Goal: Information Seeking & Learning: Compare options

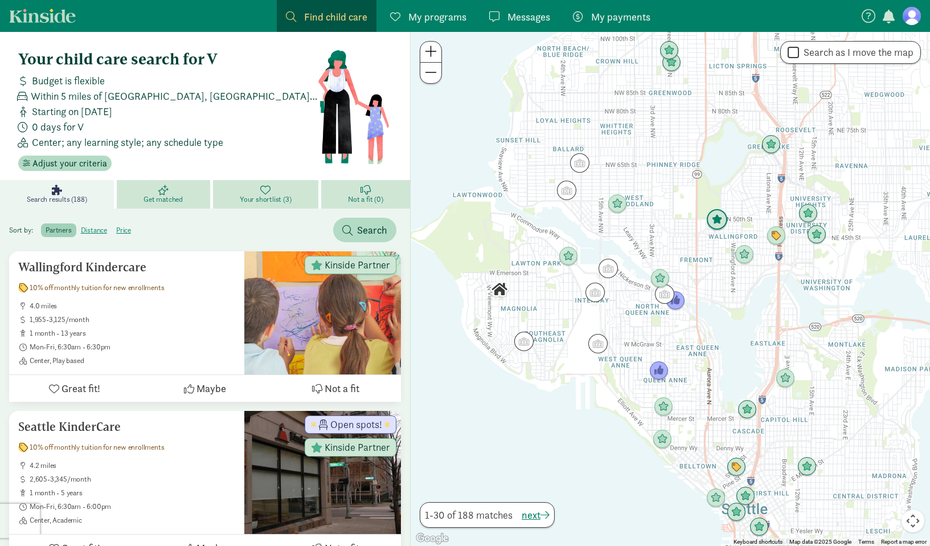
click at [716, 217] on img "Click to see details" at bounding box center [717, 220] width 22 height 22
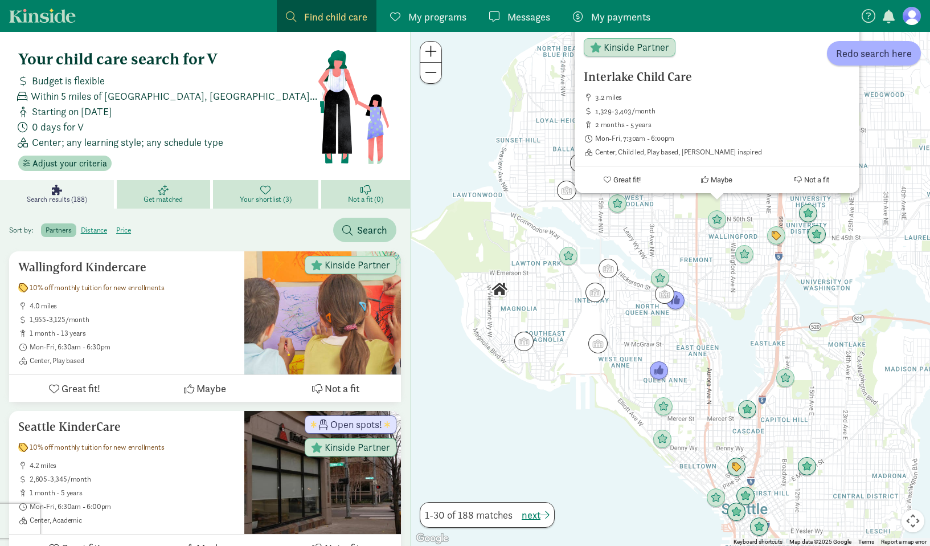
click at [668, 214] on div "Interlake Child Care 3.2 miles 1,329-3,403/month 2 months - 5 years Mon-Fri, 7:…" at bounding box center [670, 289] width 519 height 514
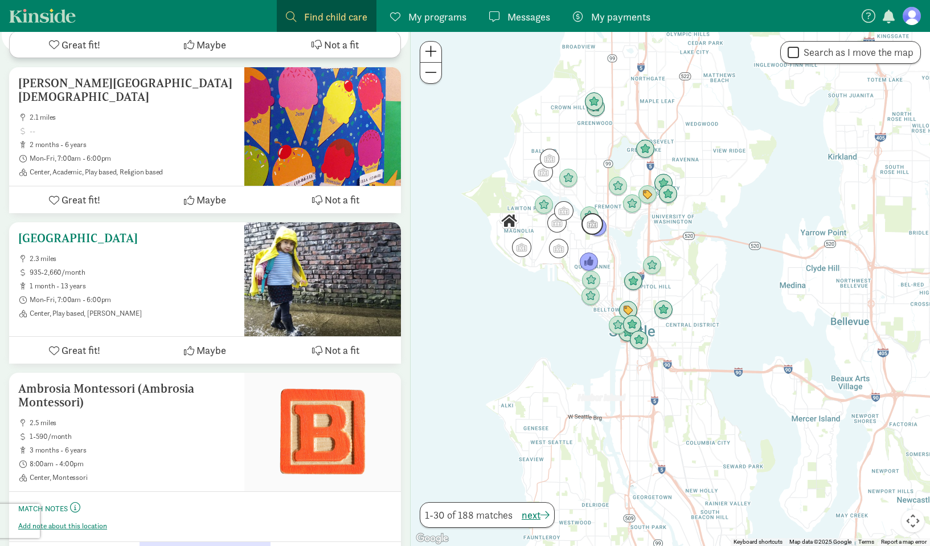
scroll to position [4414, 0]
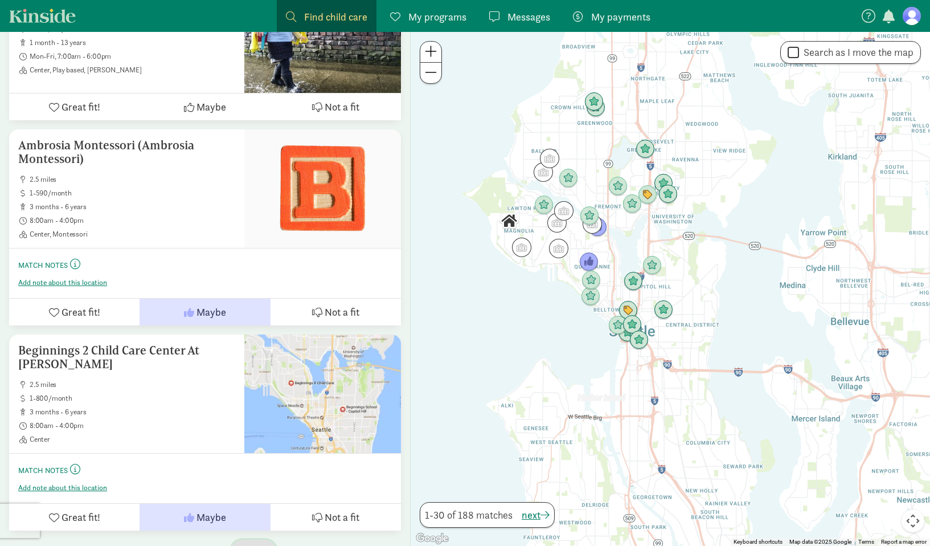
click at [261, 545] on span "button" at bounding box center [263, 551] width 9 height 10
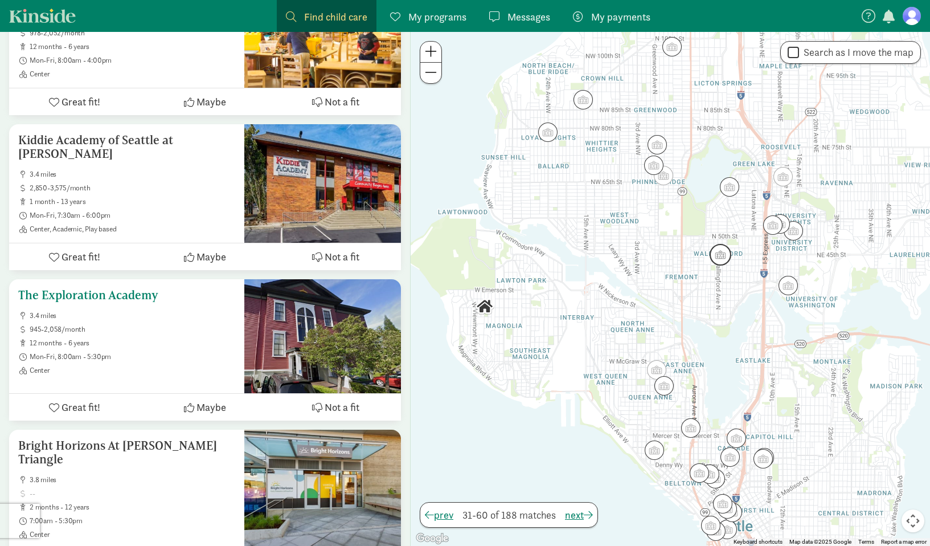
scroll to position [1352, 0]
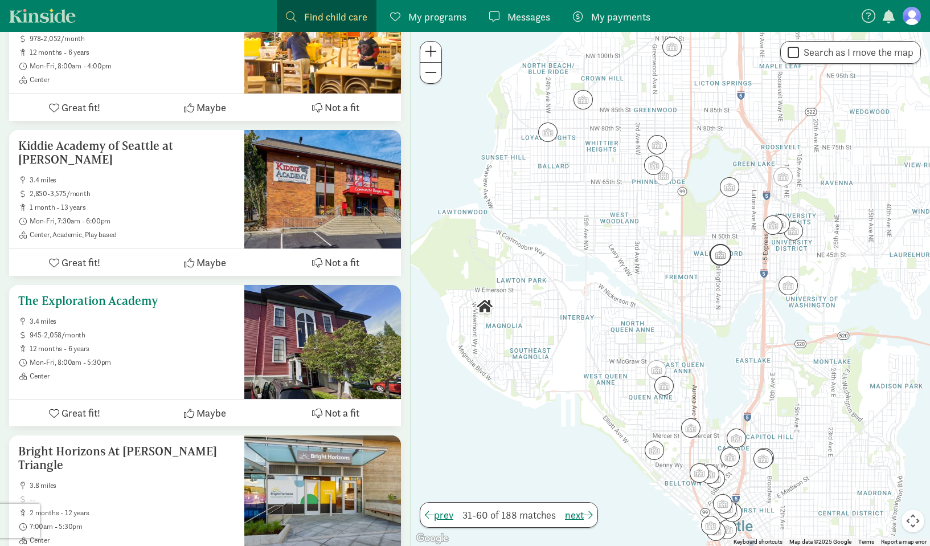
click at [132, 294] on h5 "The Exploration Academy" at bounding box center [126, 301] width 217 height 14
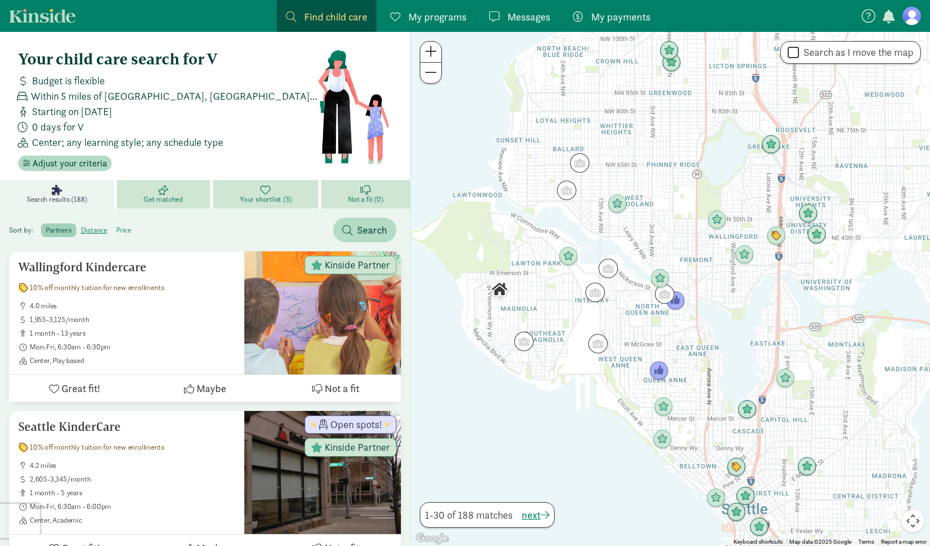
click at [124, 232] on label "price" at bounding box center [124, 230] width 24 height 14
click at [116, 226] on input "price" at bounding box center [116, 226] width 0 height 0
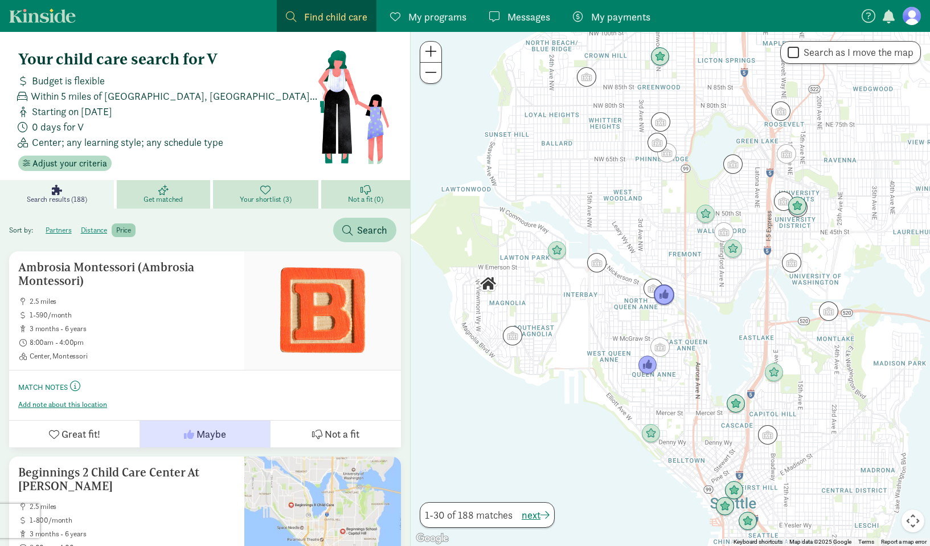
click at [664, 298] on img "Click to see details" at bounding box center [664, 295] width 22 height 22
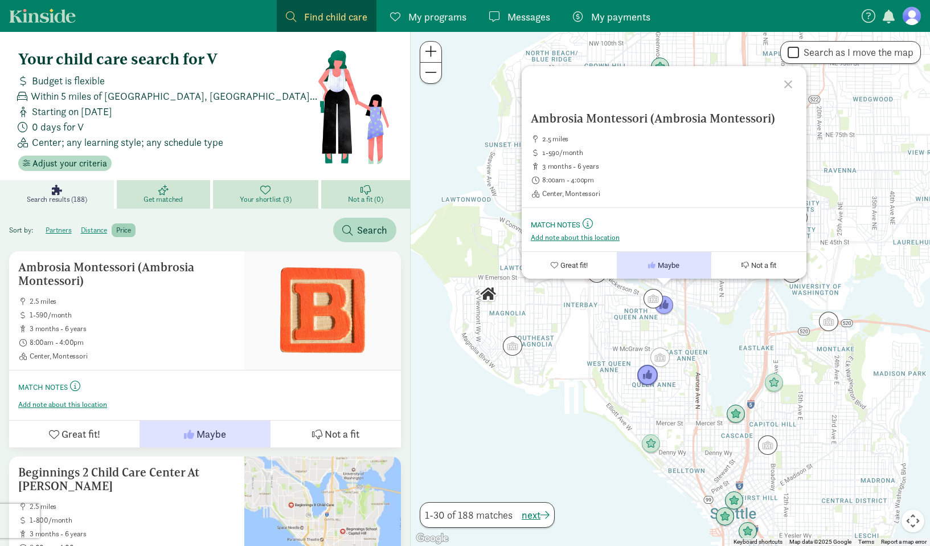
click at [650, 376] on img "Click to see details" at bounding box center [648, 376] width 22 height 22
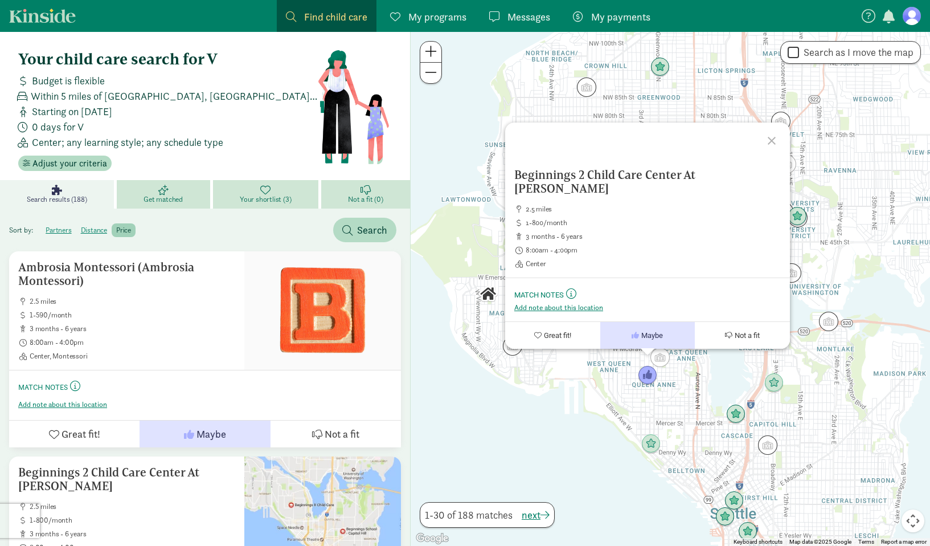
click at [584, 397] on div "To navigate, press the arrow keys. Beginnings 2 Child Care Center At [PERSON_NA…" at bounding box center [670, 289] width 519 height 514
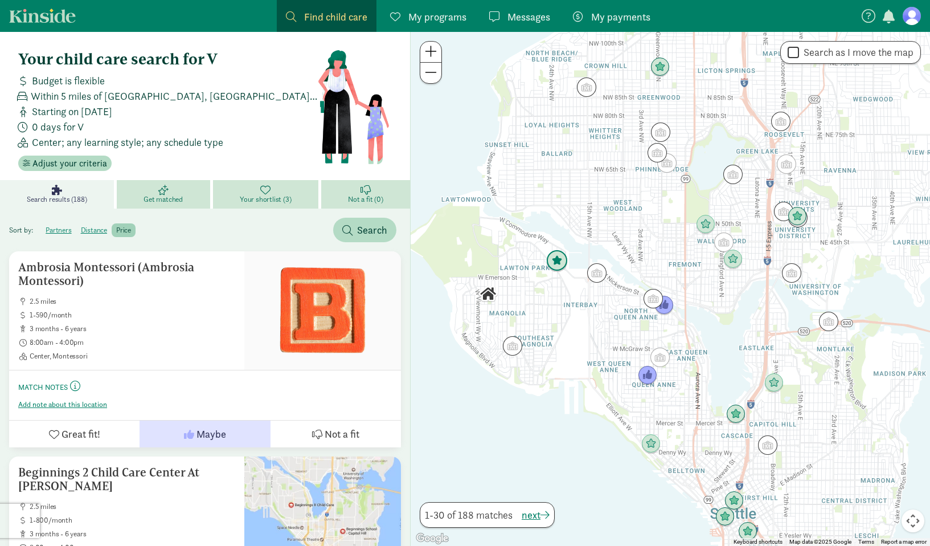
click at [564, 264] on img "Click to see details" at bounding box center [557, 261] width 22 height 22
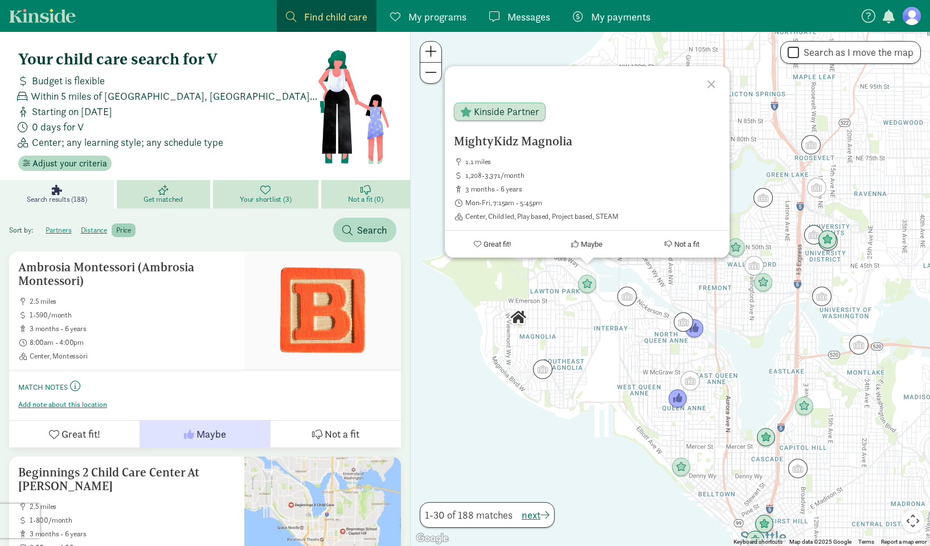
click at [564, 297] on div "MightyKidz Magnolia 1.1 miles 1,208-3,371/month 3 months - 6 years Mon-Fri, 7:1…" at bounding box center [670, 289] width 519 height 514
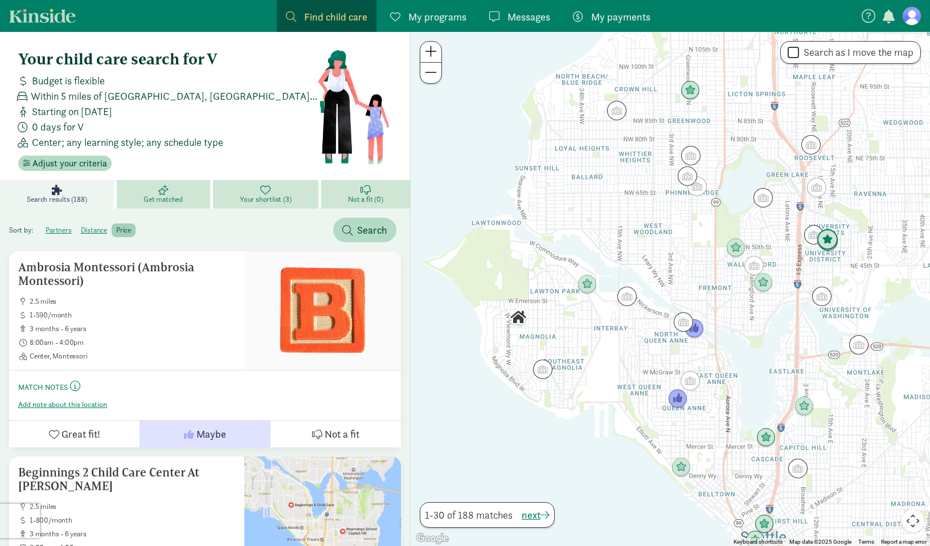
click at [829, 238] on img "Click to see details" at bounding box center [828, 240] width 22 height 22
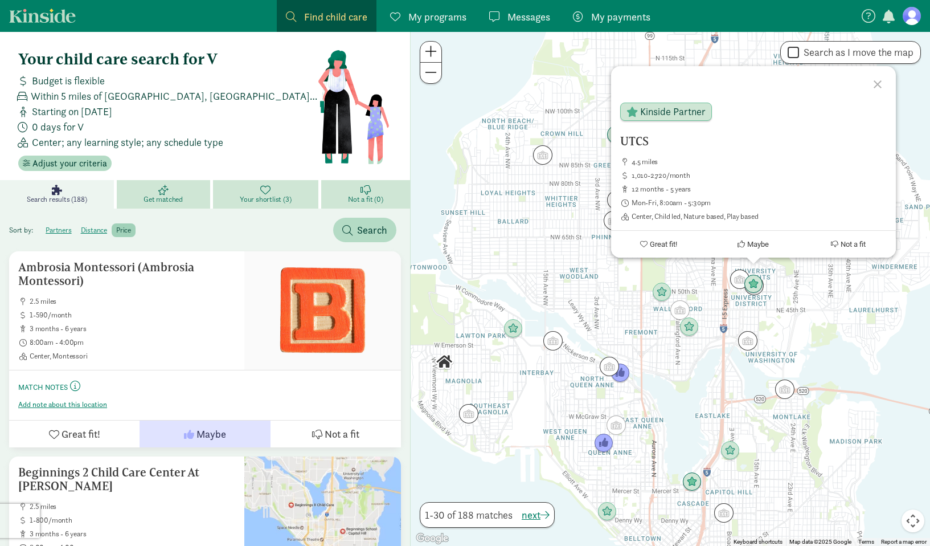
click at [707, 302] on div "UTCS 4.5 miles 1,010-2,720/month 12 months - 5 years Mon-Fri, 8:00am - 5:30pm C…" at bounding box center [670, 289] width 519 height 514
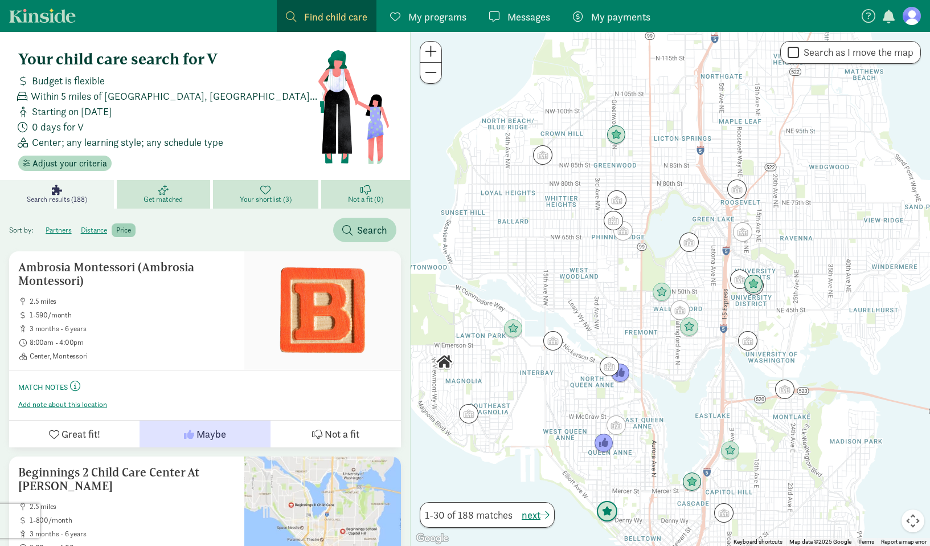
click at [608, 513] on img "Click to see details" at bounding box center [607, 512] width 22 height 22
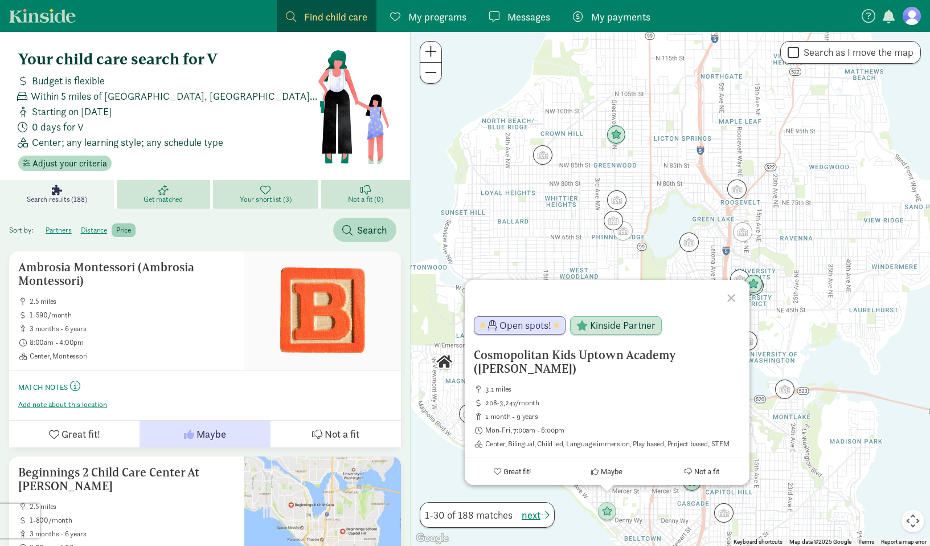
click at [644, 511] on div "Cosmopolitan Kids [GEOGRAPHIC_DATA] ([PERSON_NAME]) 3.1 miles 208-3,247/month 1…" at bounding box center [670, 289] width 519 height 514
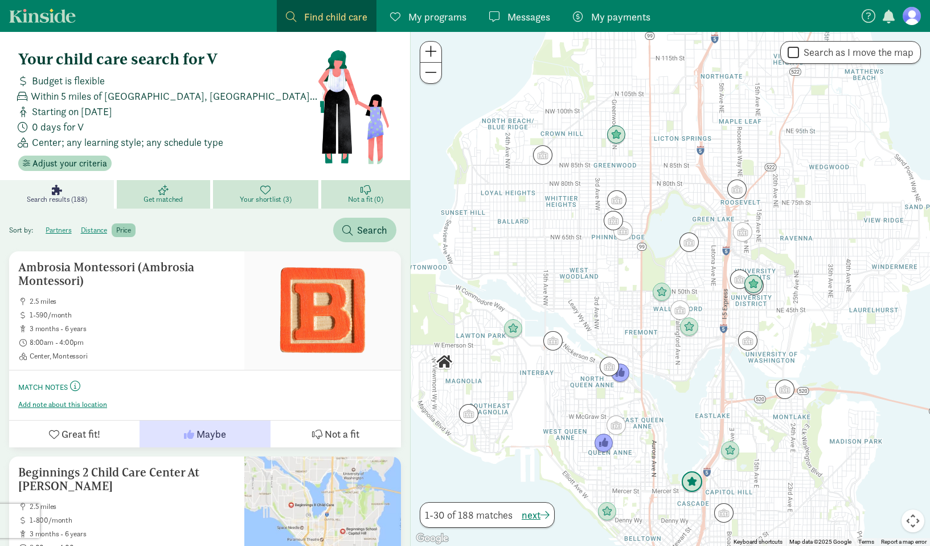
click at [694, 476] on img "Click to see details" at bounding box center [692, 482] width 22 height 22
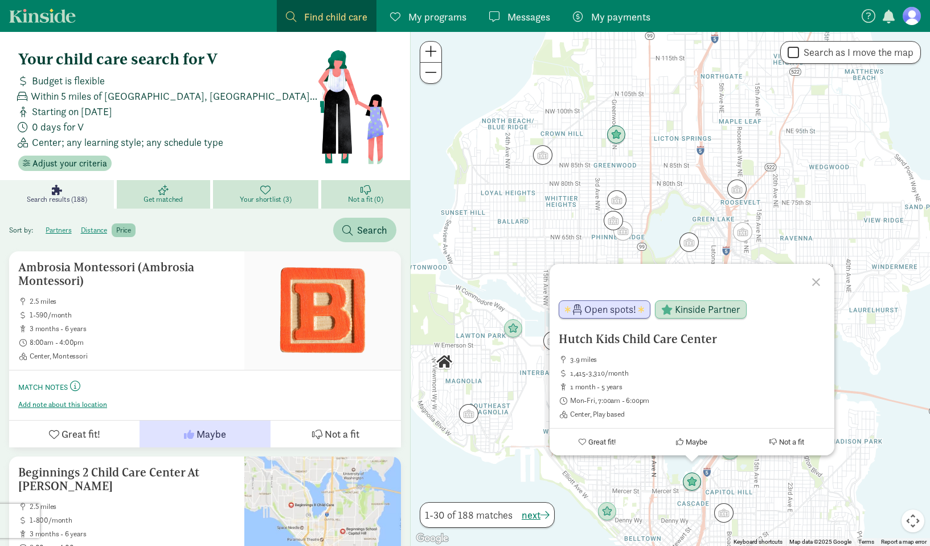
click at [615, 489] on div "Hutch Kids Child Care Center 3.9 miles 1,415-3,310/month 1 month - 5 years Mon-…" at bounding box center [670, 289] width 519 height 514
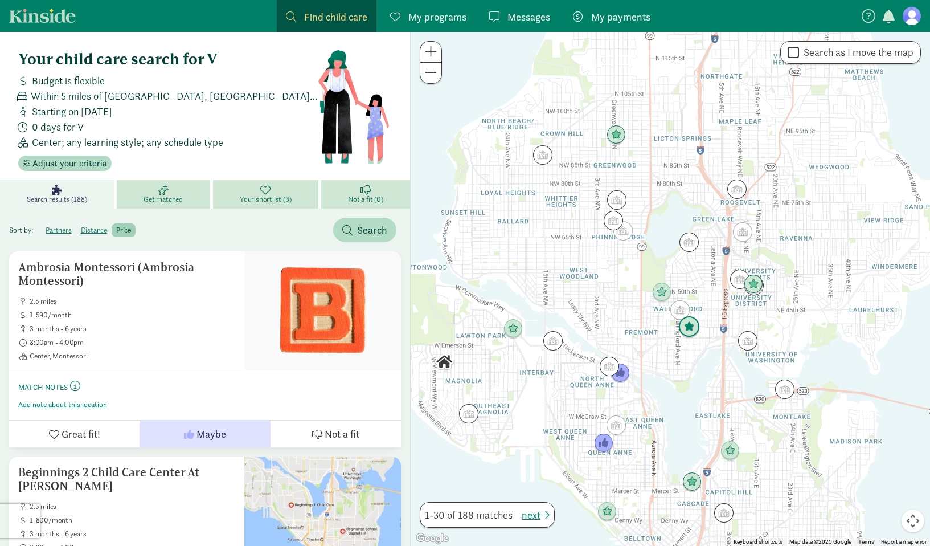
click at [690, 328] on img "Click to see details" at bounding box center [689, 327] width 22 height 22
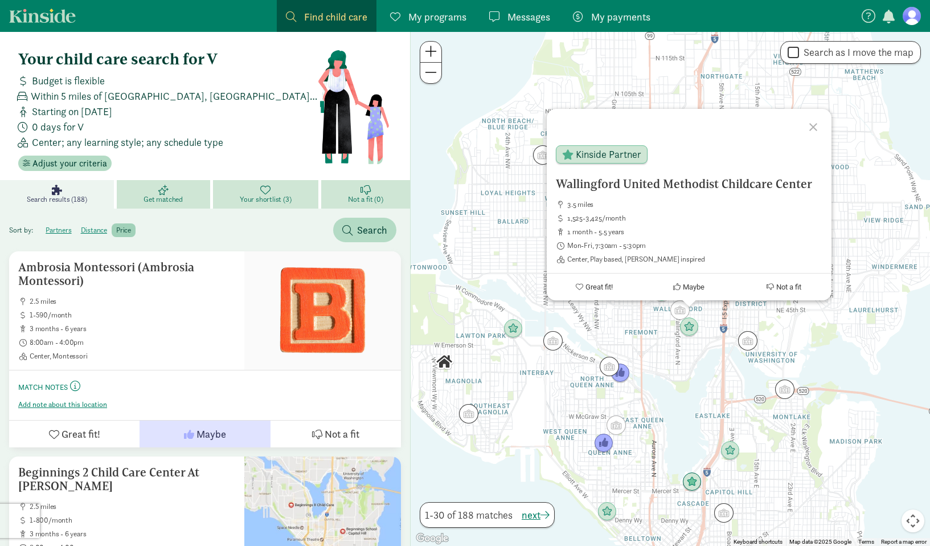
click at [690, 362] on div "Wallingford [DEMOGRAPHIC_DATA] Childcare Center 3.5 miles 1,525-3,425/month 1 m…" at bounding box center [670, 289] width 519 height 514
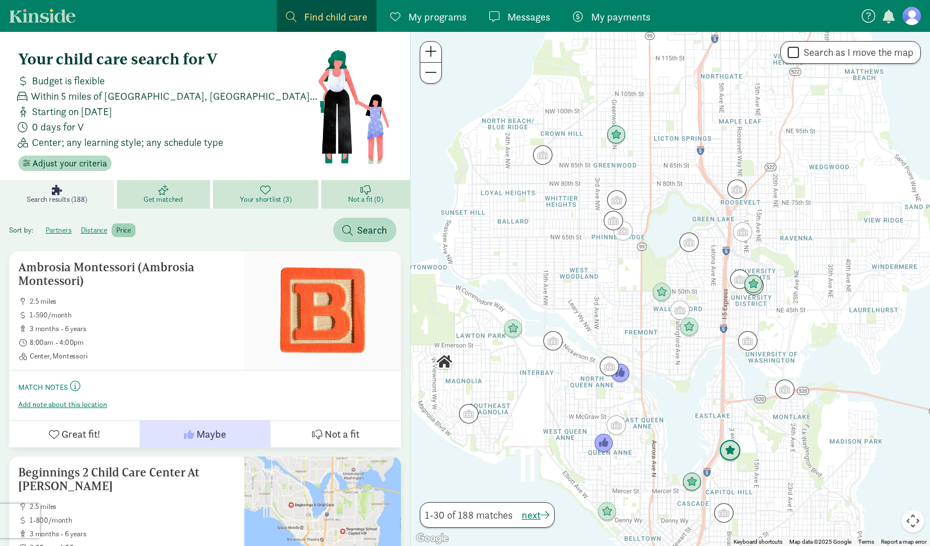
click at [726, 446] on img "Click to see details" at bounding box center [730, 451] width 22 height 22
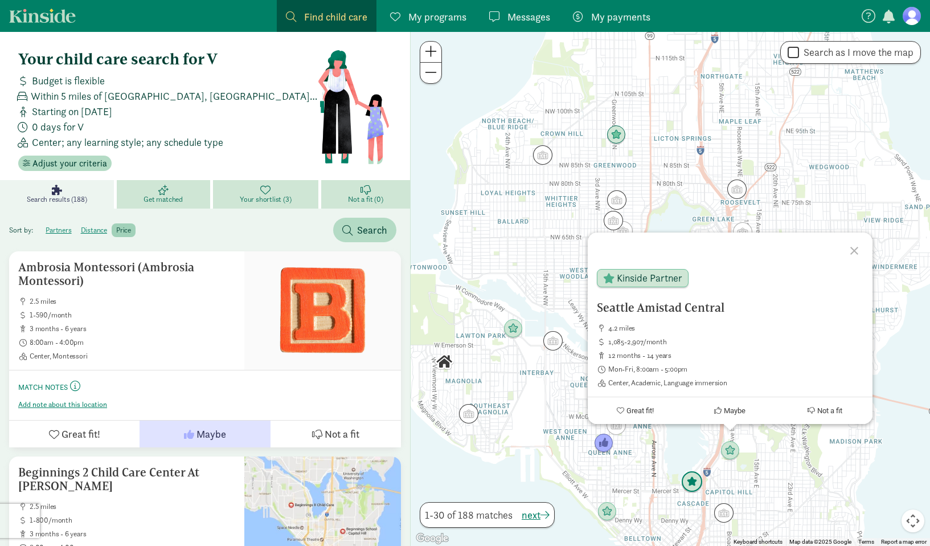
click at [689, 486] on img "Click to see details" at bounding box center [692, 482] width 22 height 22
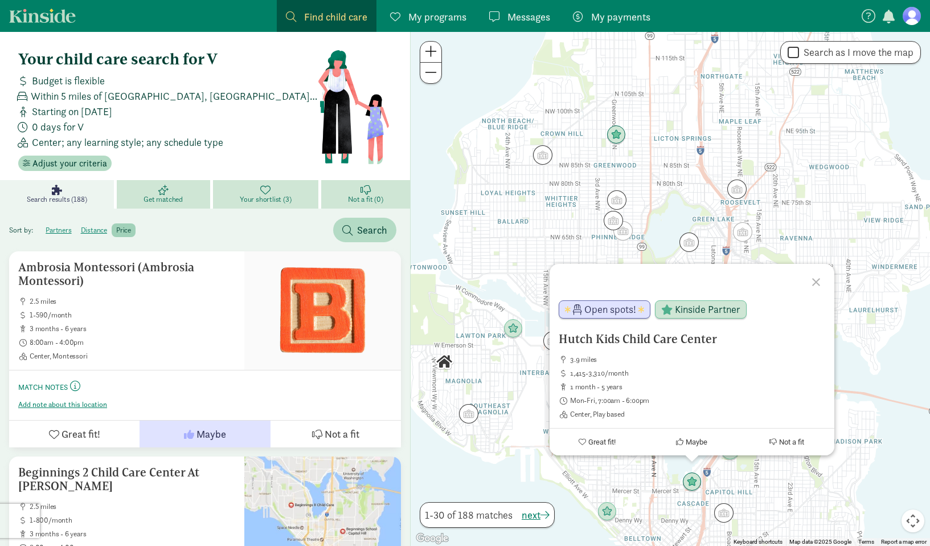
click at [724, 468] on div "To navigate, press the arrow keys. Hutch Kids Child Care Center 3.9 miles 1,415…" at bounding box center [670, 289] width 519 height 514
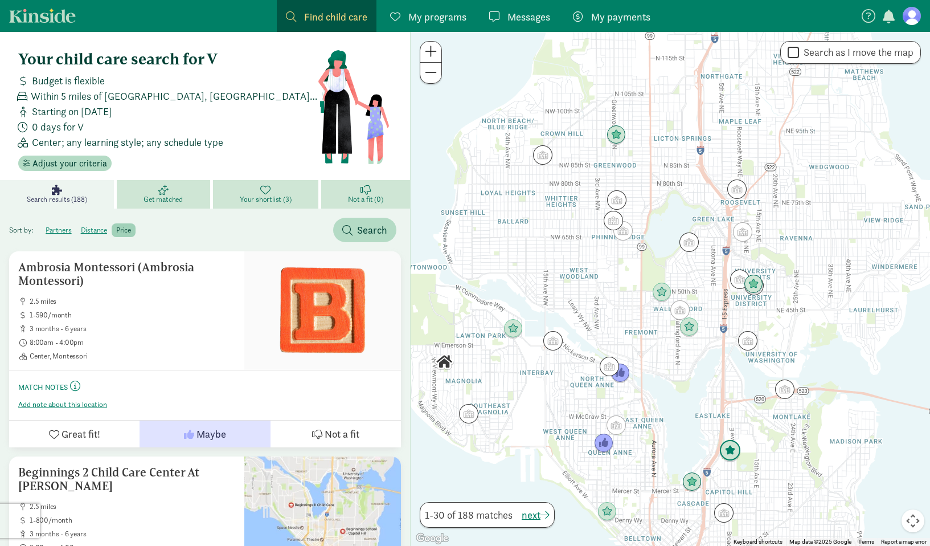
click at [730, 448] on img "Click to see details" at bounding box center [730, 451] width 22 height 22
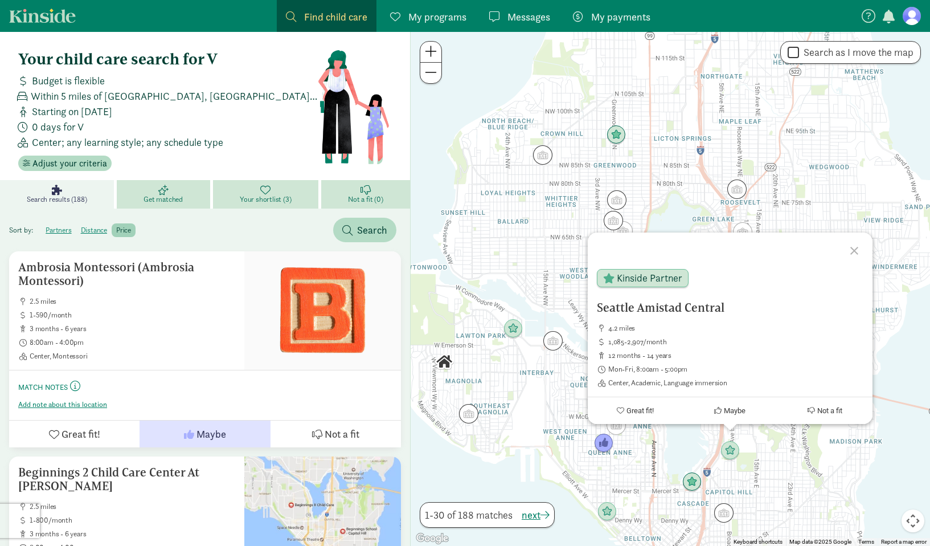
click at [505, 358] on div "Seattle [GEOGRAPHIC_DATA] 4.2 miles 1,085-2,907/month 12 months - 14 years Mon-…" at bounding box center [670, 289] width 519 height 514
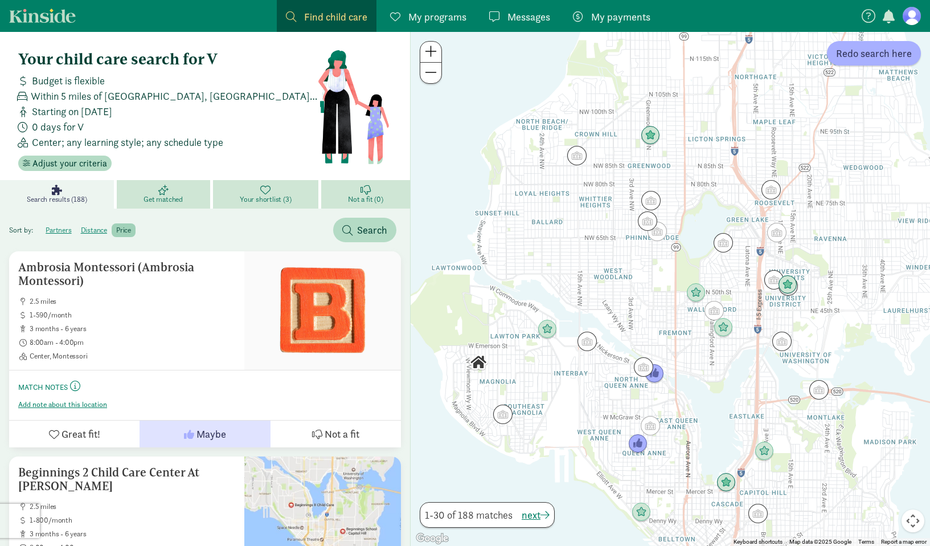
drag, startPoint x: 519, startPoint y: 364, endPoint x: 554, endPoint y: 365, distance: 35.3
click at [554, 365] on div at bounding box center [670, 289] width 519 height 514
click at [505, 414] on img "Click to see details" at bounding box center [503, 414] width 22 height 22
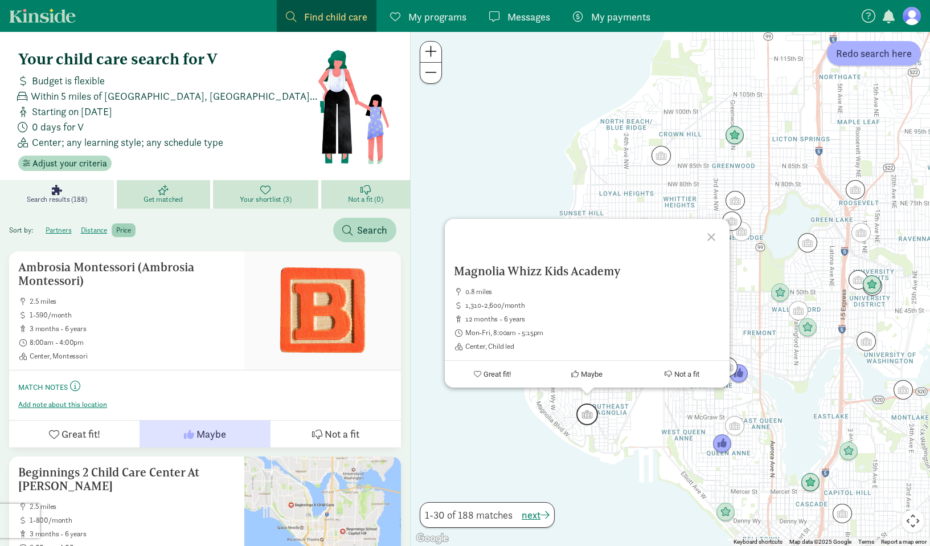
click at [628, 400] on div "Magnolia Whizz Kids Academy 0.8 miles 1,310-2,600/month 12 months - 6 years Mon…" at bounding box center [670, 289] width 519 height 514
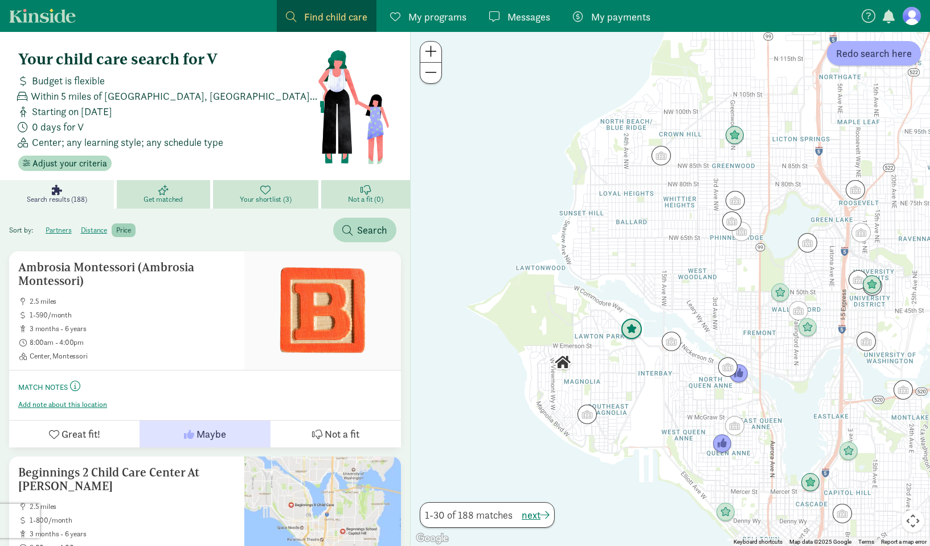
click at [638, 330] on img "Click to see details" at bounding box center [632, 329] width 22 height 22
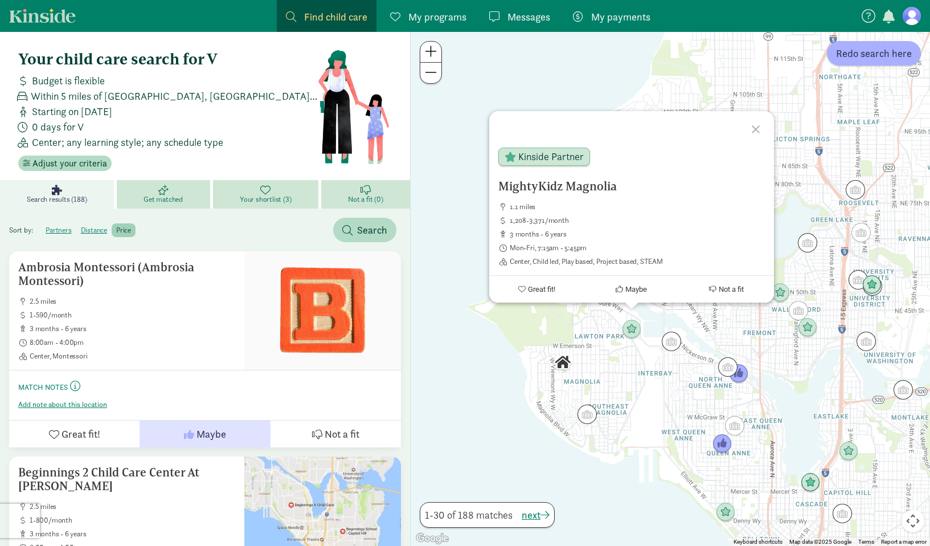
click at [759, 131] on div at bounding box center [757, 127] width 33 height 33
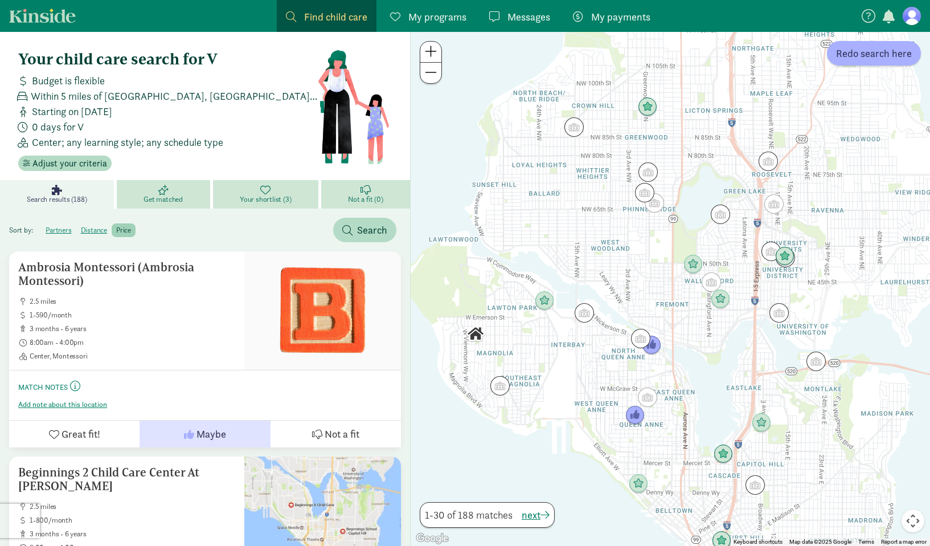
drag, startPoint x: 729, startPoint y: 295, endPoint x: 639, endPoint y: 263, distance: 95.5
click at [640, 264] on div at bounding box center [670, 289] width 519 height 514
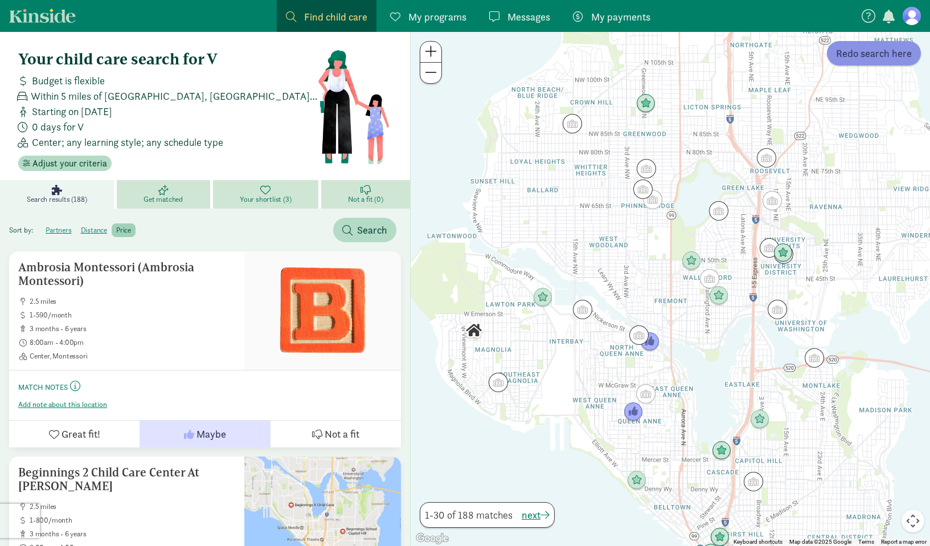
click at [854, 62] on button "Redo search here" at bounding box center [874, 53] width 94 height 24
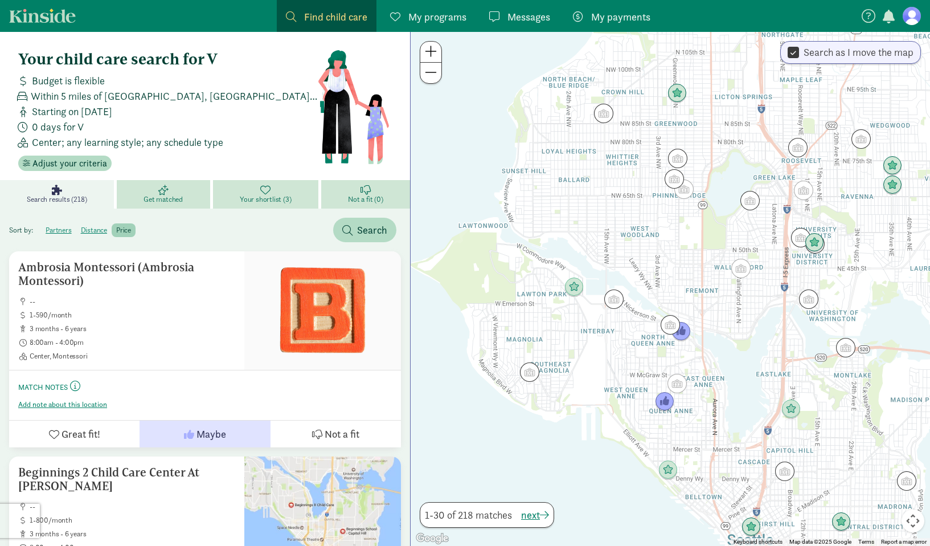
drag, startPoint x: 565, startPoint y: 400, endPoint x: 596, endPoint y: 389, distance: 33.3
click at [596, 389] on div at bounding box center [670, 289] width 519 height 514
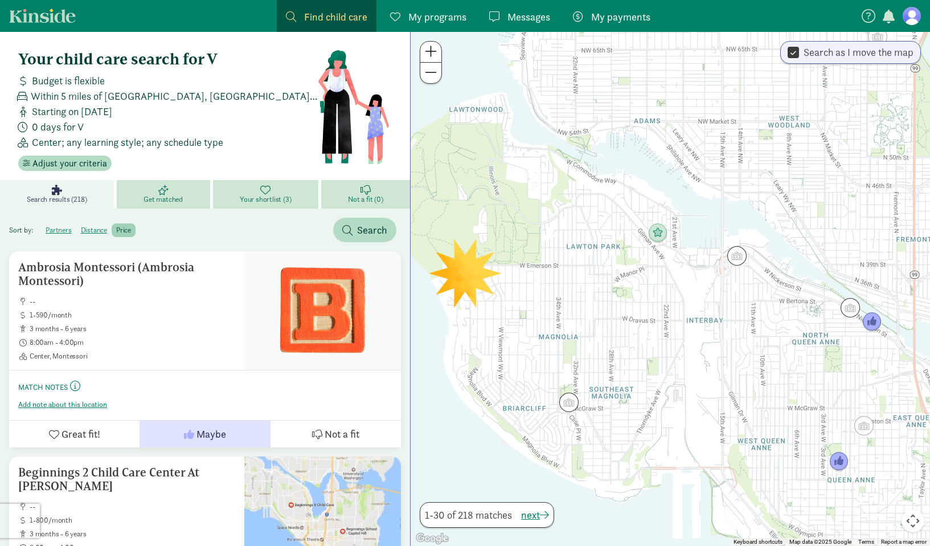
drag, startPoint x: 566, startPoint y: 398, endPoint x: 648, endPoint y: 419, distance: 85.2
click at [648, 419] on div at bounding box center [670, 289] width 519 height 514
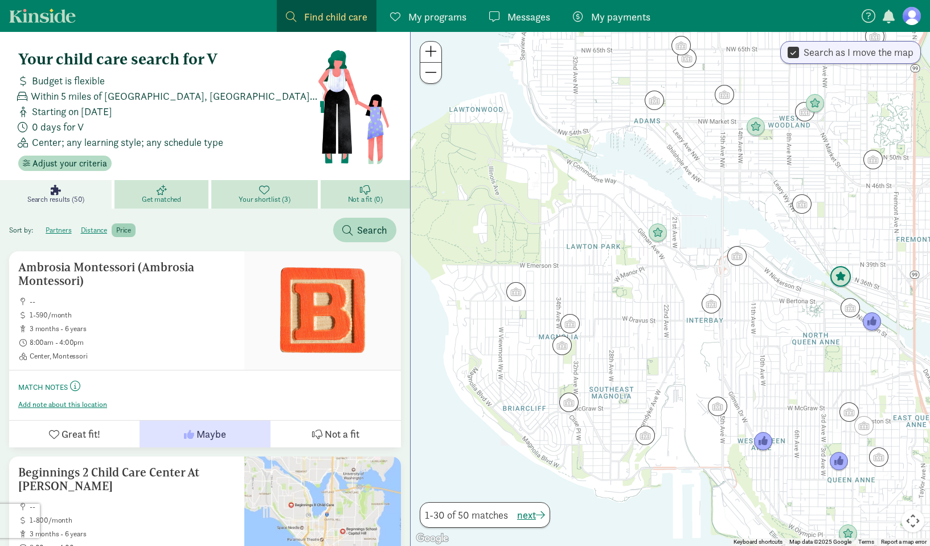
click at [842, 277] on img "Click to see details" at bounding box center [841, 277] width 22 height 22
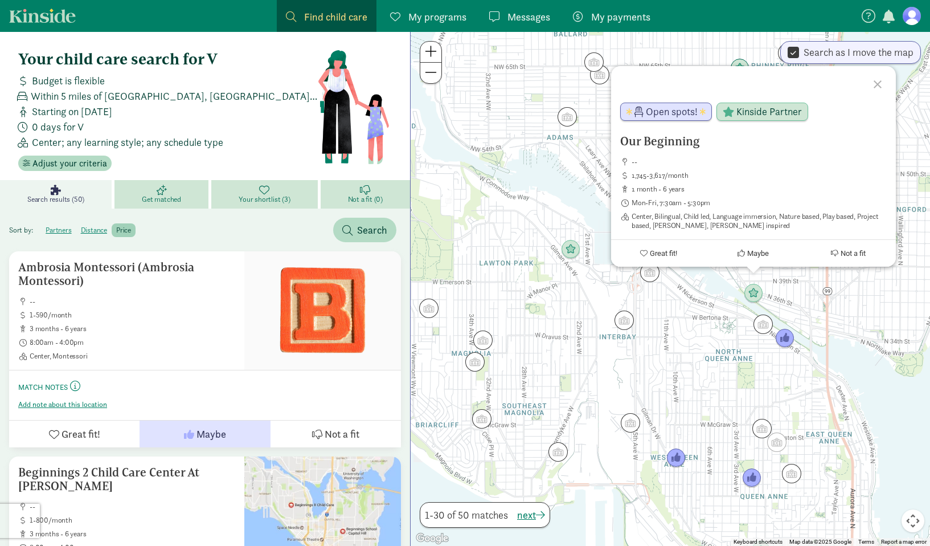
click at [884, 82] on div at bounding box center [879, 82] width 33 height 33
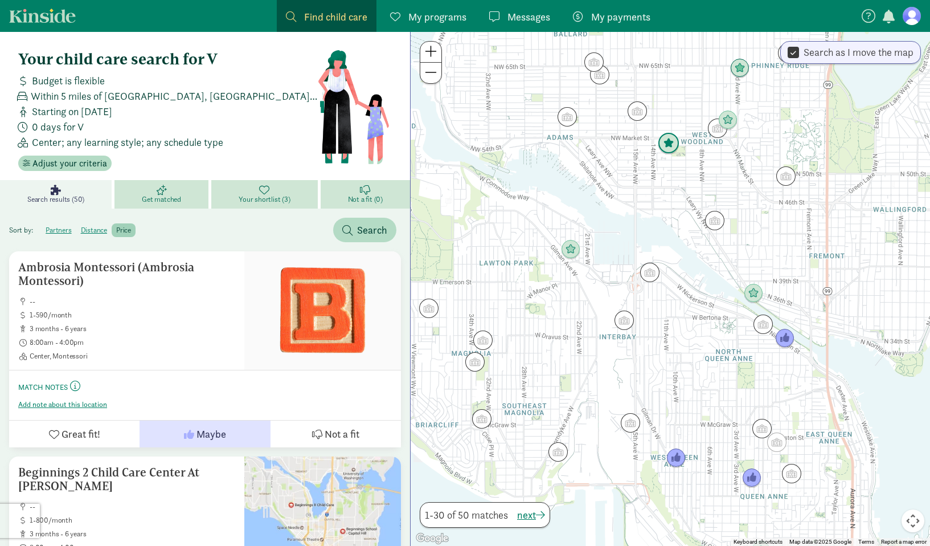
click at [671, 145] on img "Click to see details" at bounding box center [669, 144] width 22 height 22
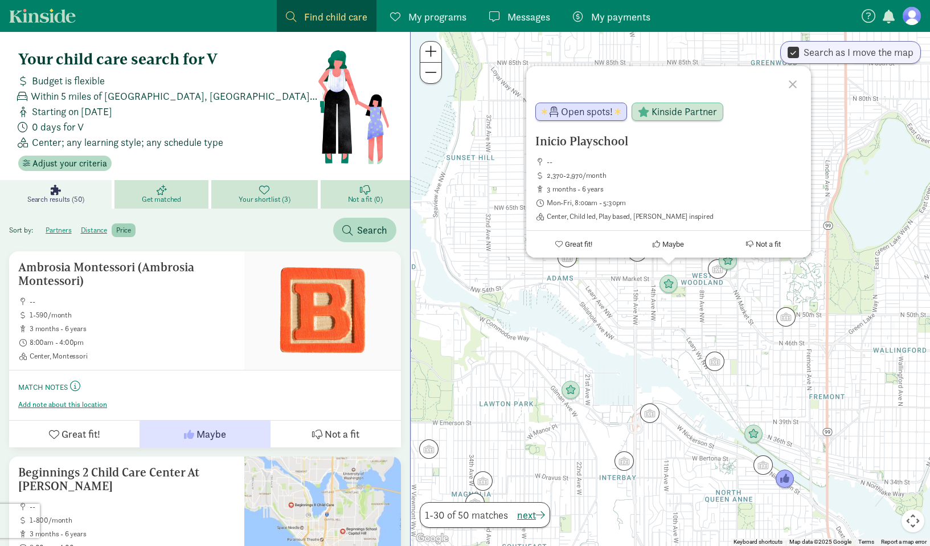
click at [629, 337] on div "Inicio Playschool -- 2,370-2,970/month 3 months - 6 years Mon-Fri, 8:00am - 5:3…" at bounding box center [670, 289] width 519 height 514
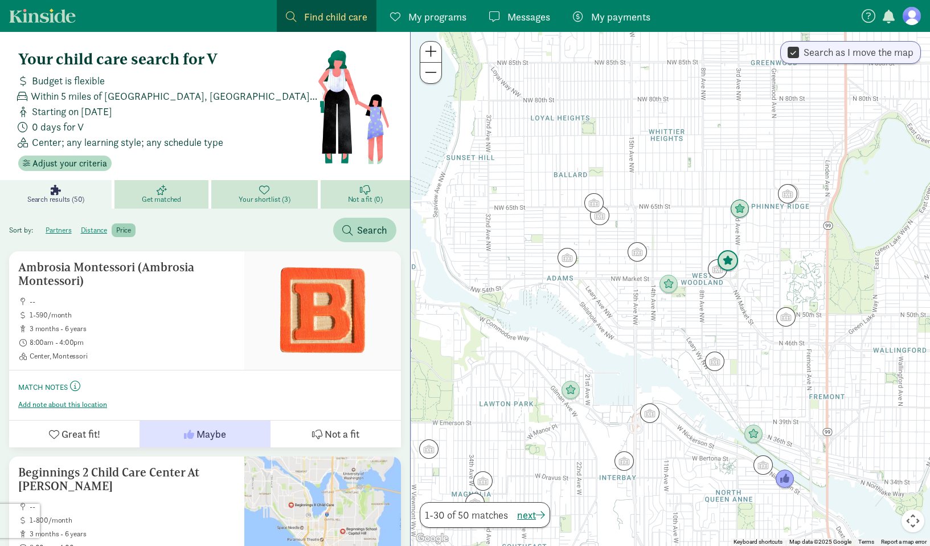
click at [730, 260] on img "Click to see details" at bounding box center [728, 261] width 22 height 22
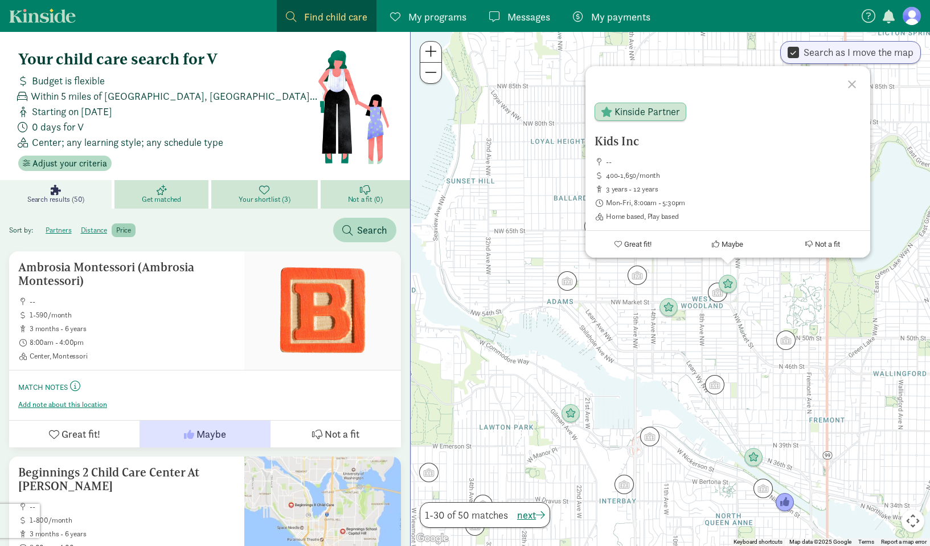
click at [768, 291] on div "Kids Inc -- 400-1,650/month 3 years - 12 years Mon-Fri, 8:00am - 5:30pm Home ba…" at bounding box center [670, 289] width 519 height 514
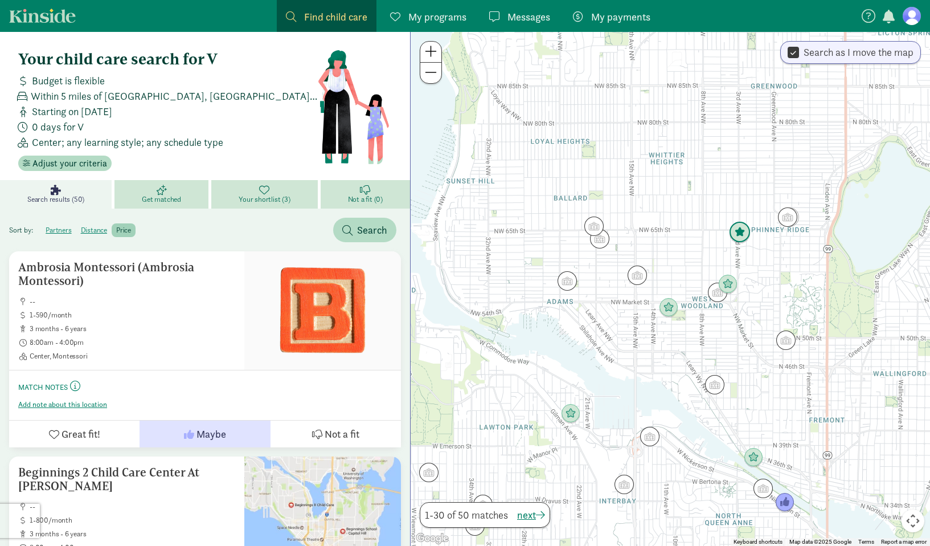
click at [739, 227] on img "Click to see details" at bounding box center [740, 233] width 22 height 22
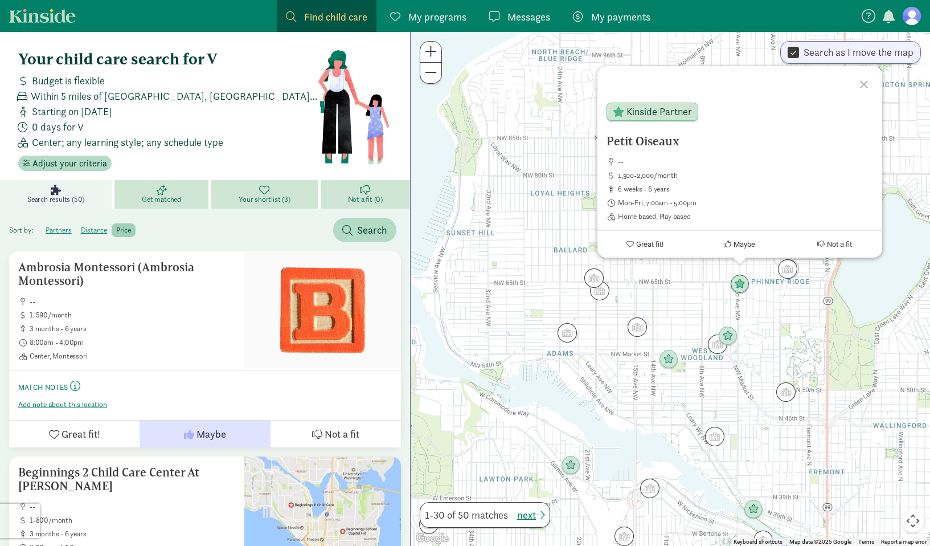
click at [740, 404] on div "Petit Oiseaux -- 1,500-2,000/month 6 weeks - 6 years Mon-Fri, 7:00am - 5:00pm H…" at bounding box center [670, 289] width 519 height 514
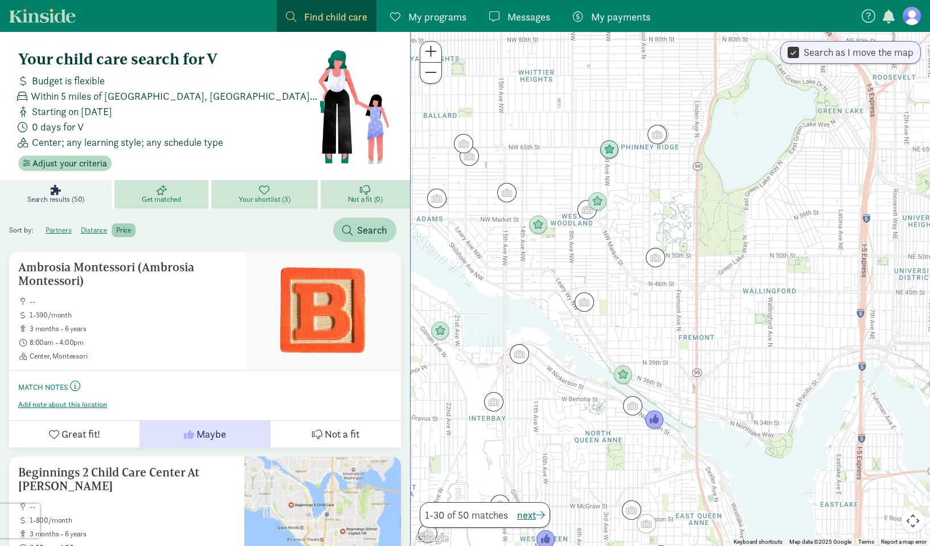
drag, startPoint x: 686, startPoint y: 520, endPoint x: 556, endPoint y: 384, distance: 188.1
click at [556, 384] on div at bounding box center [670, 289] width 519 height 514
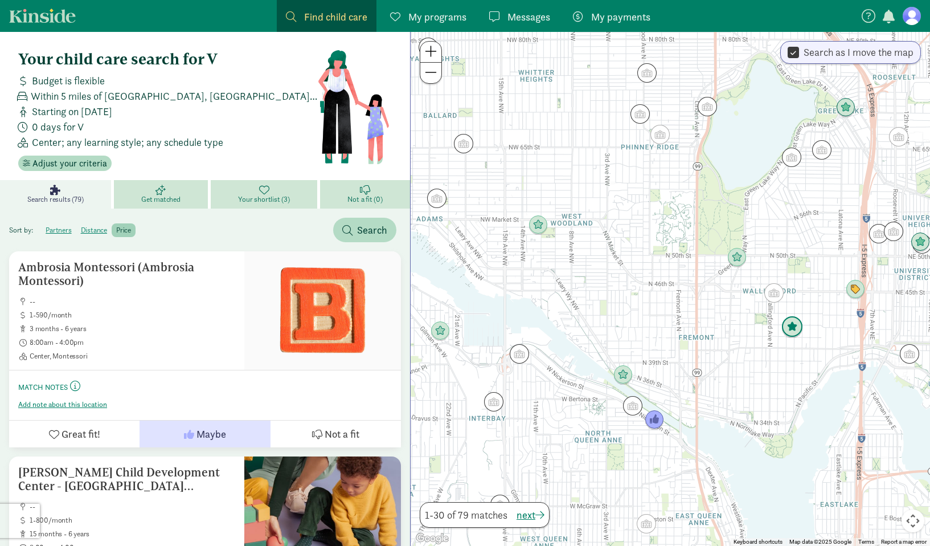
click at [791, 330] on img "Click to see details" at bounding box center [792, 327] width 22 height 22
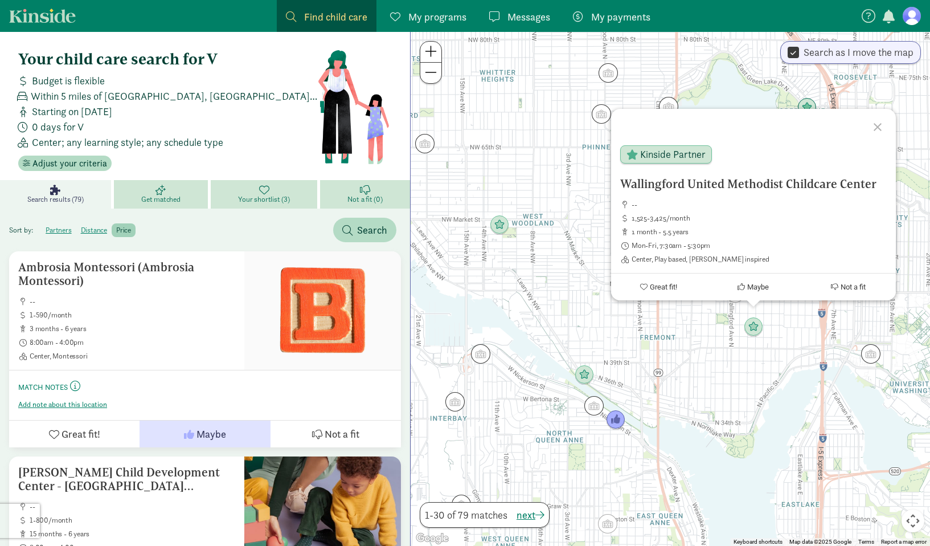
click at [739, 361] on div "Wallingford United Methodist Childcare Center -- 1,525-3,425/month 1 month - 5.…" at bounding box center [670, 289] width 519 height 514
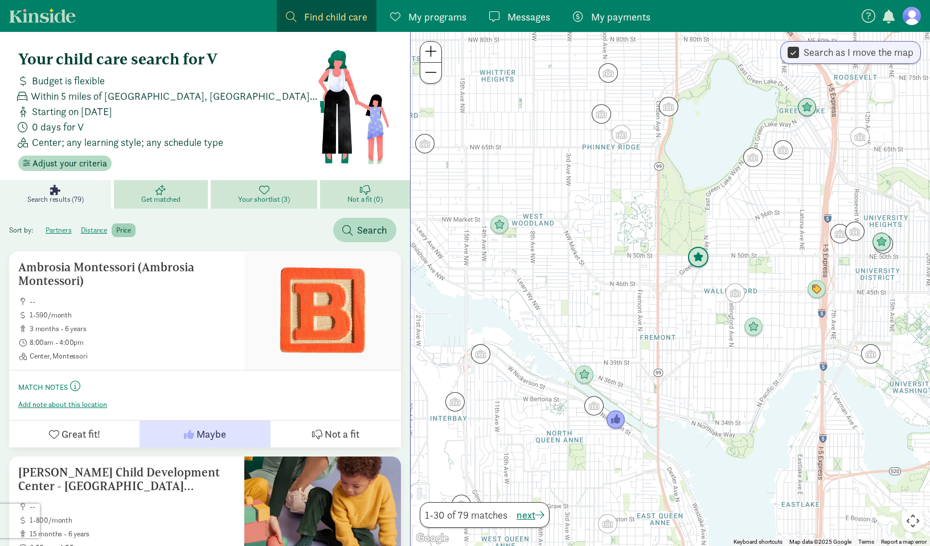
click at [699, 253] on img "Click to see details" at bounding box center [698, 258] width 22 height 22
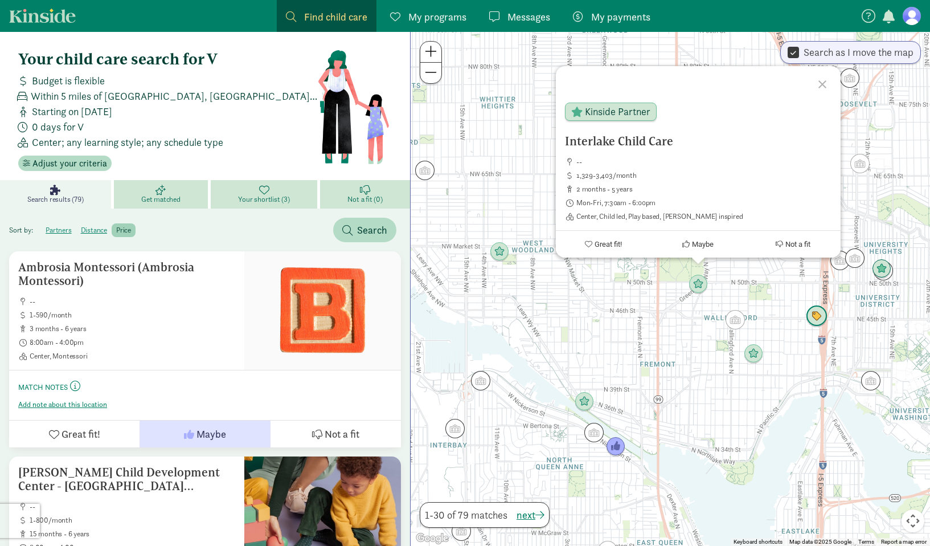
click at [815, 317] on img "Click to see details" at bounding box center [817, 316] width 22 height 22
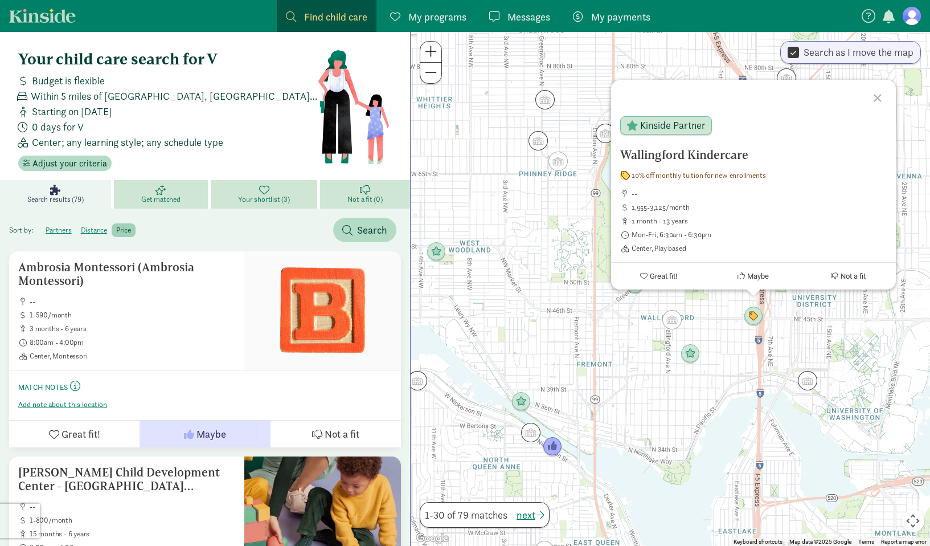
click at [712, 408] on div "To navigate, press the arrow keys. Wallingford Kindercare 10% off monthly tuiti…" at bounding box center [670, 289] width 519 height 514
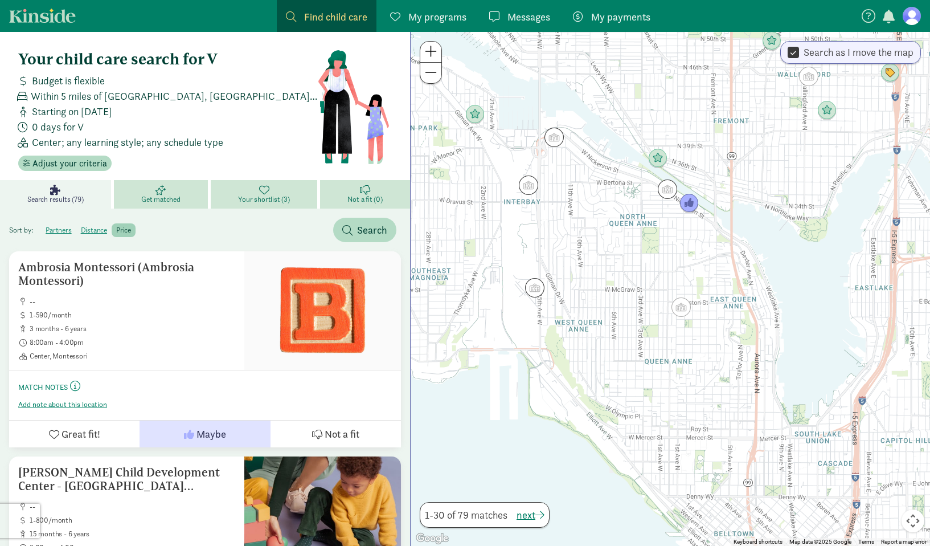
drag, startPoint x: 546, startPoint y: 477, endPoint x: 682, endPoint y: 232, distance: 280.5
click at [682, 232] on div at bounding box center [670, 289] width 519 height 514
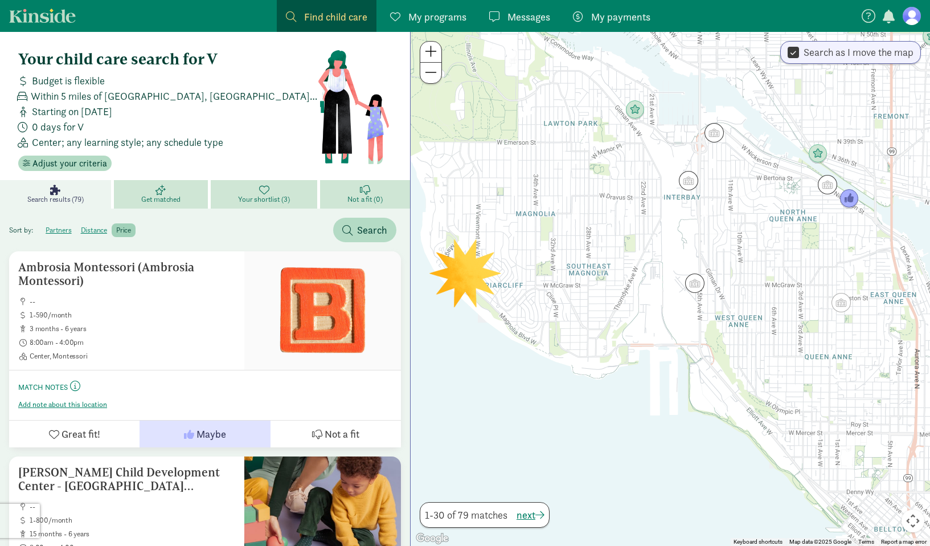
drag, startPoint x: 496, startPoint y: 351, endPoint x: 657, endPoint y: 347, distance: 161.3
click at [657, 347] on div at bounding box center [670, 289] width 519 height 514
